Goal: Transaction & Acquisition: Purchase product/service

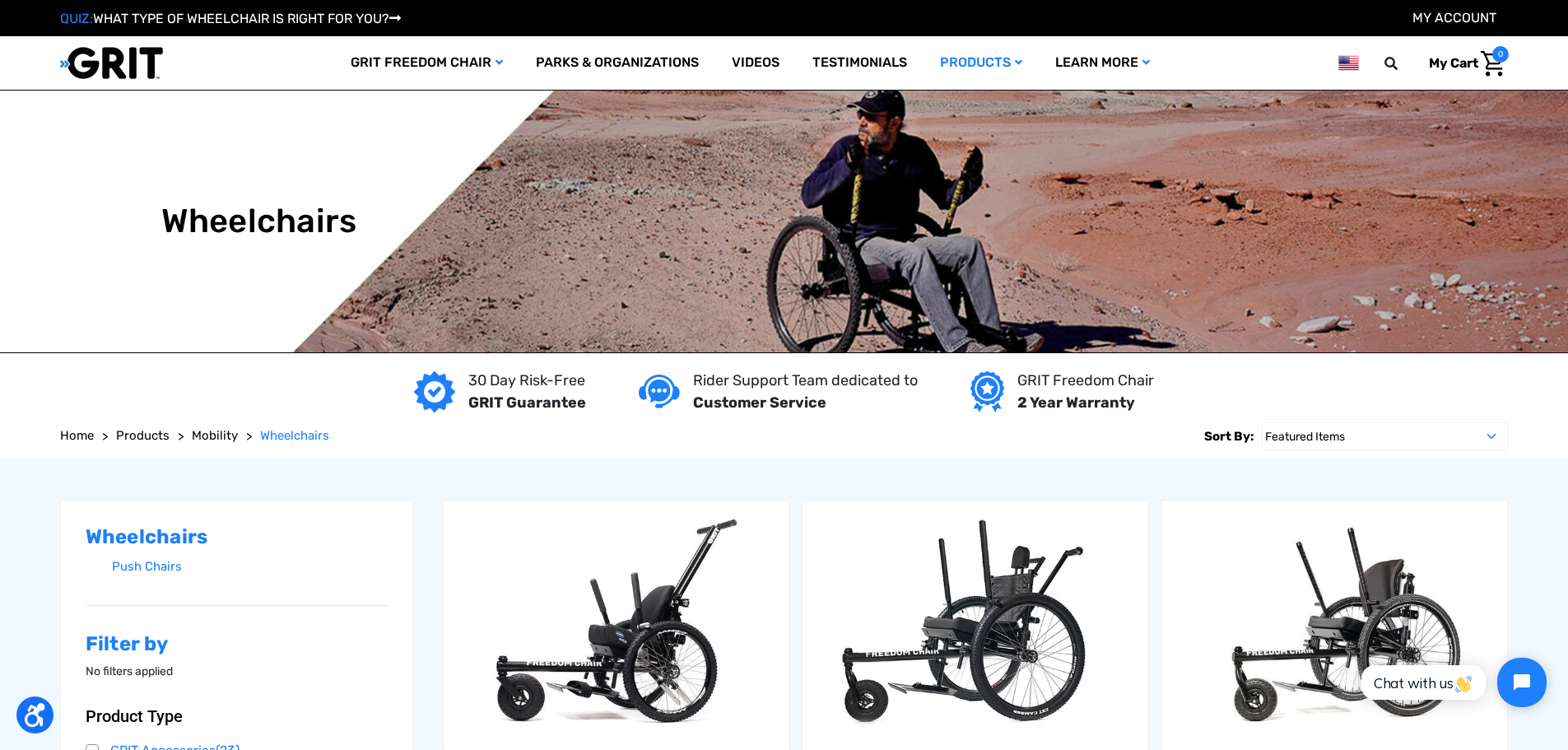
click at [203, 436] on span "Mobility" at bounding box center [214, 435] width 46 height 15
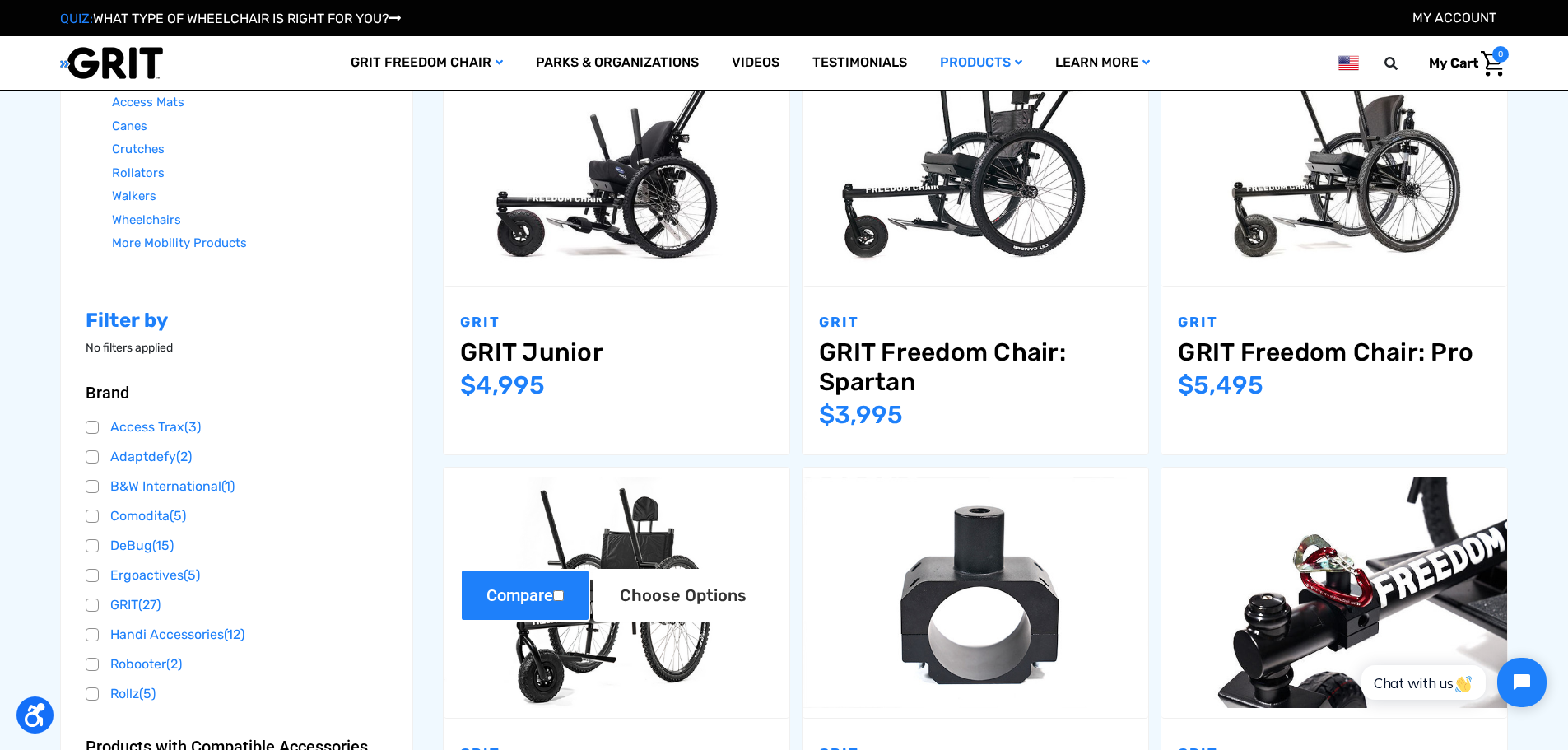
scroll to position [330, 0]
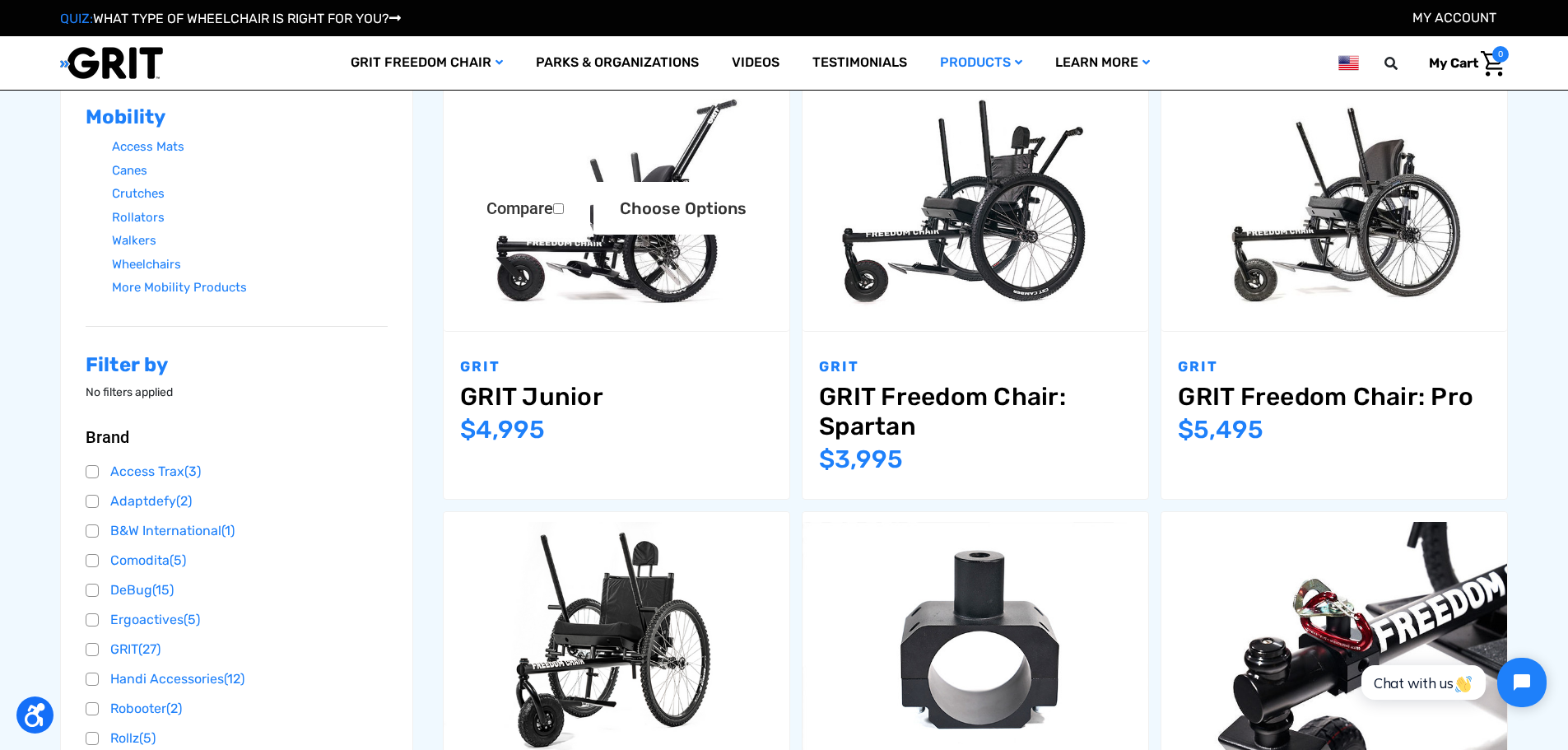
click at [556, 403] on link "GRIT Junior" at bounding box center [616, 397] width 313 height 30
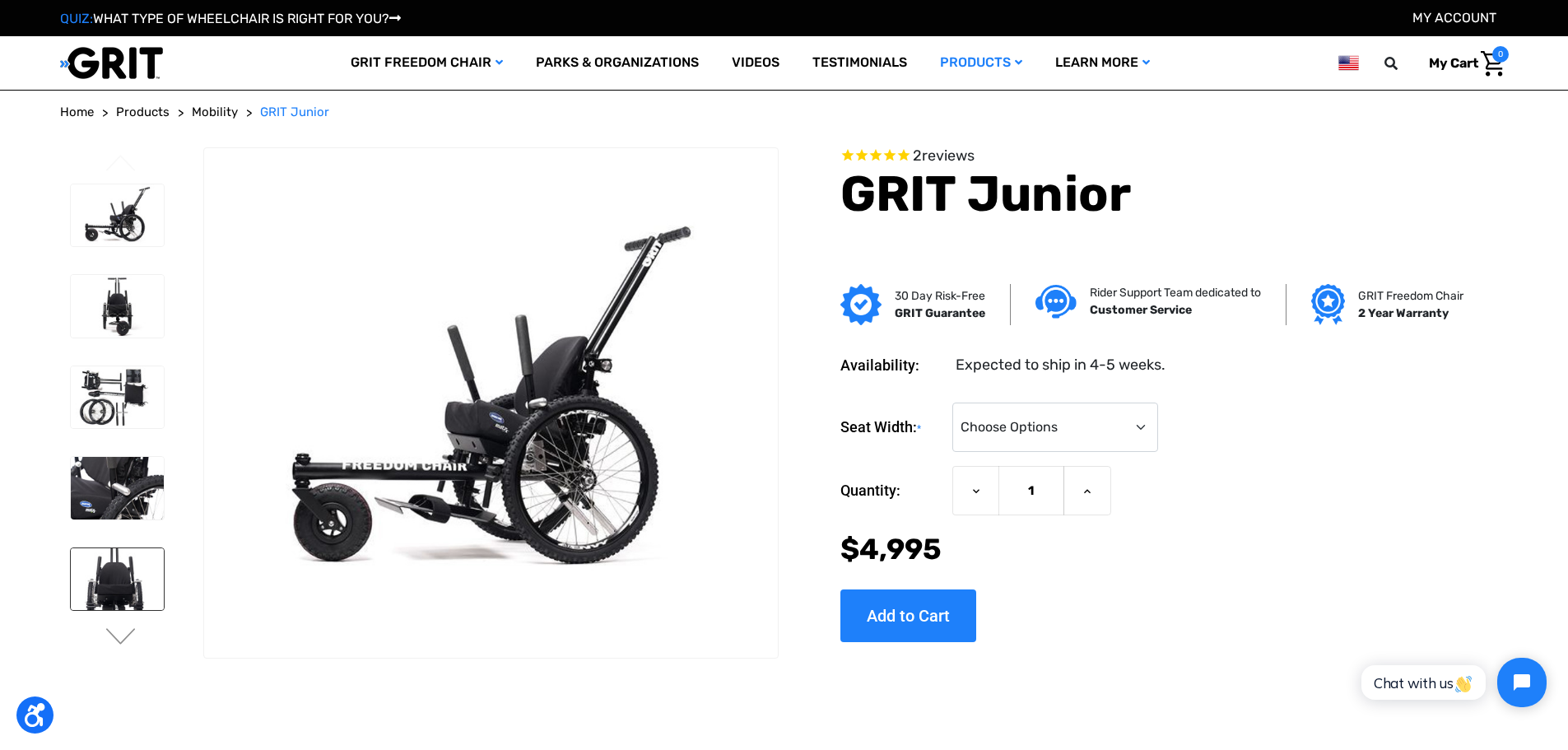
click at [147, 571] on img at bounding box center [118, 579] width 93 height 62
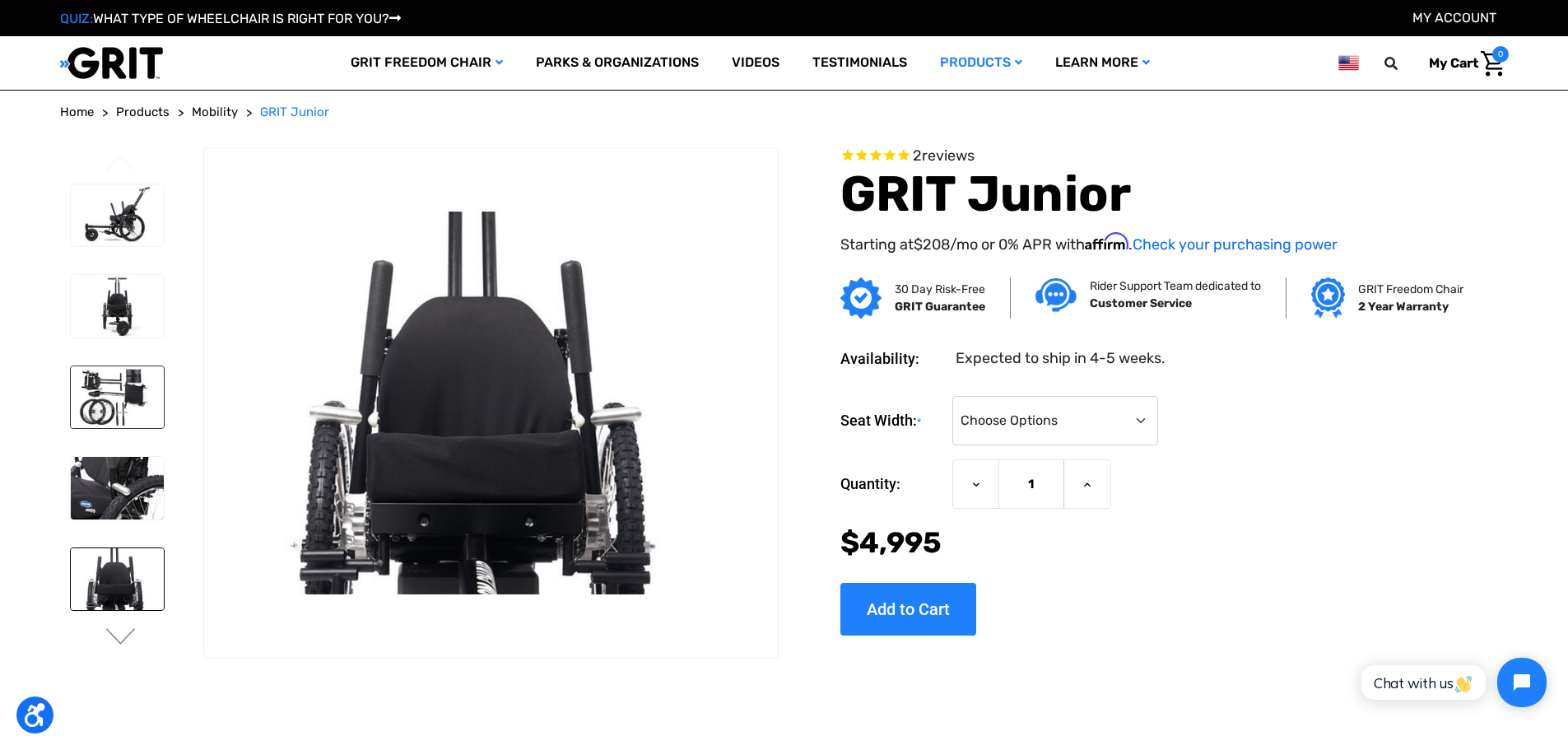
click at [115, 402] on img at bounding box center [118, 397] width 93 height 62
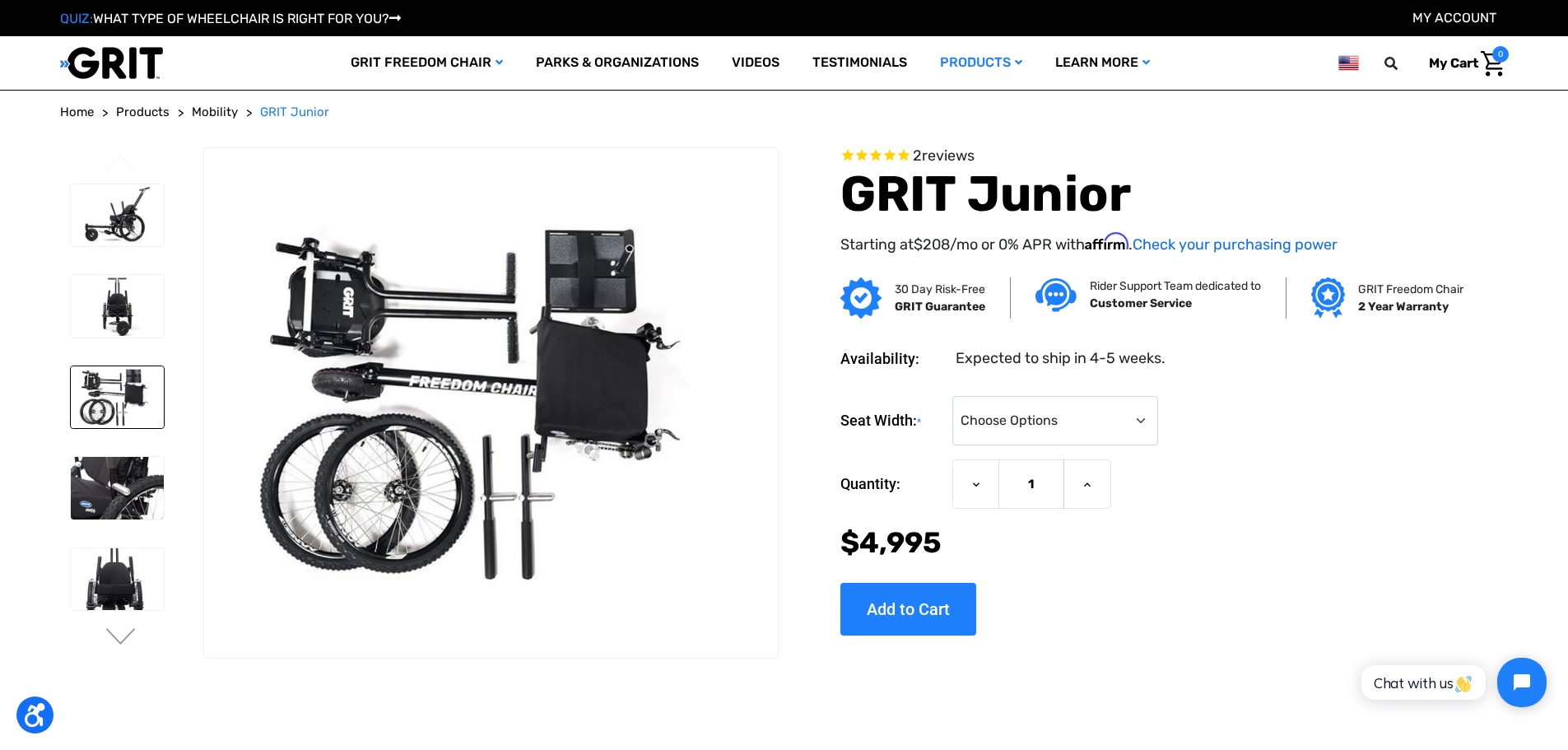
click at [124, 339] on li at bounding box center [116, 306] width 108 height 79
click at [123, 313] on img at bounding box center [118, 306] width 93 height 62
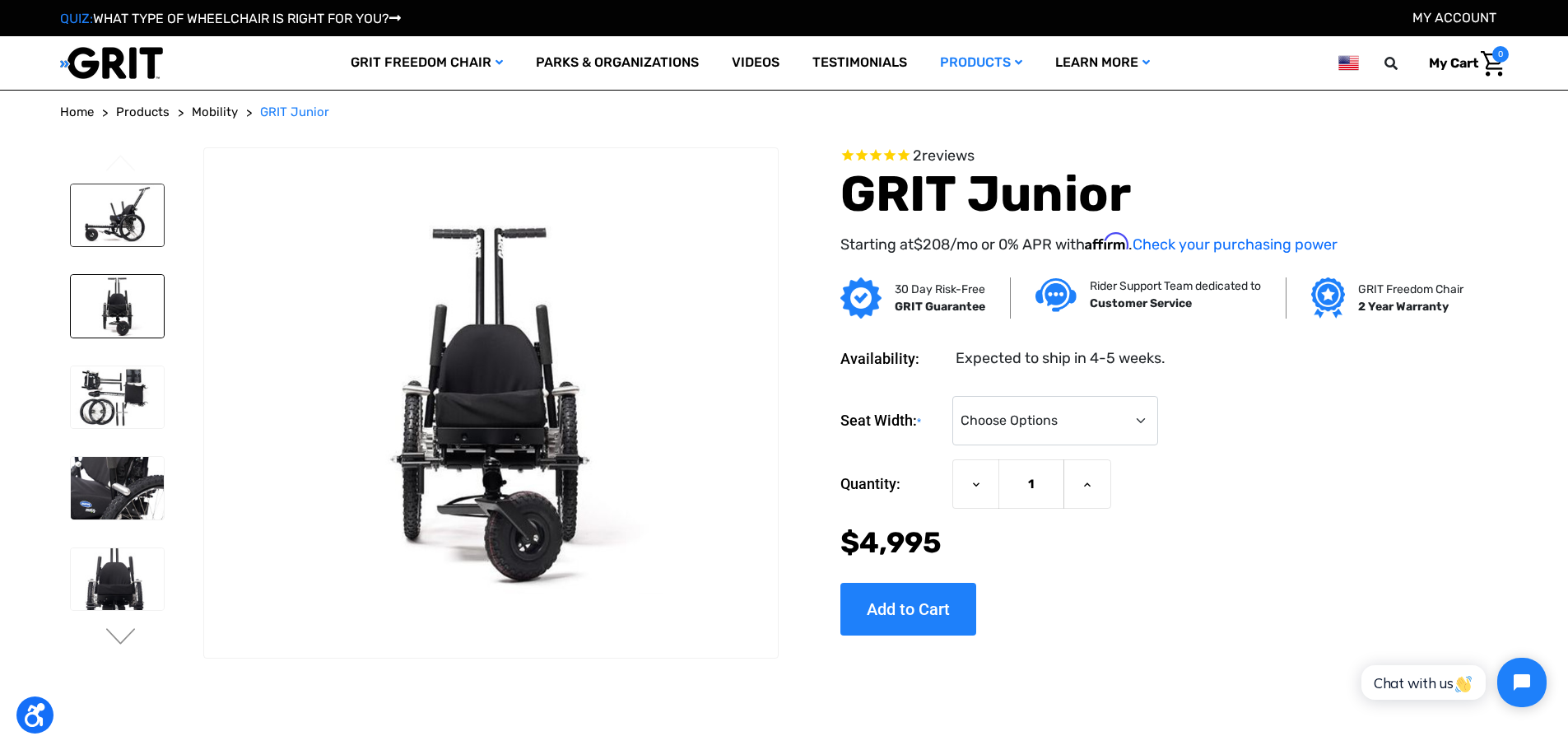
click at [129, 211] on img at bounding box center [118, 215] width 93 height 62
